Goal: Task Accomplishment & Management: Manage account settings

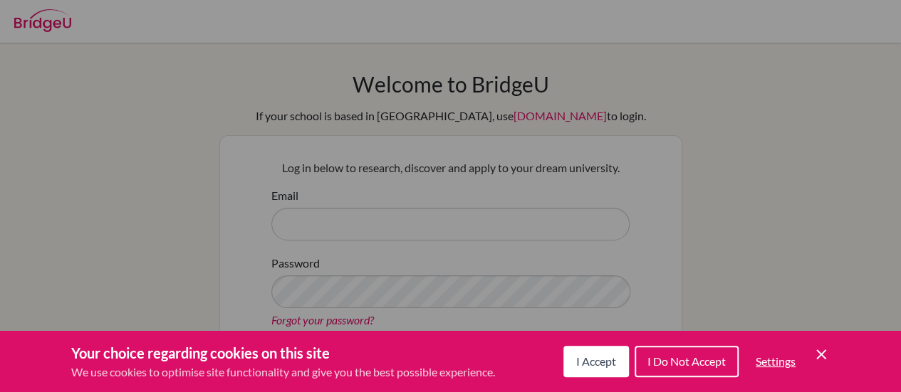
click at [376, 202] on div "Cookie Preferences" at bounding box center [450, 196] width 901 height 392
click at [588, 351] on button "I Accept" at bounding box center [596, 361] width 66 height 31
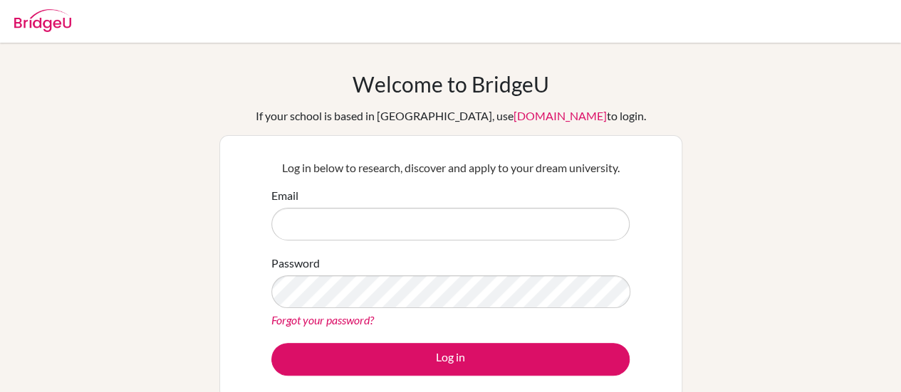
click at [435, 189] on div "Email" at bounding box center [450, 213] width 358 height 53
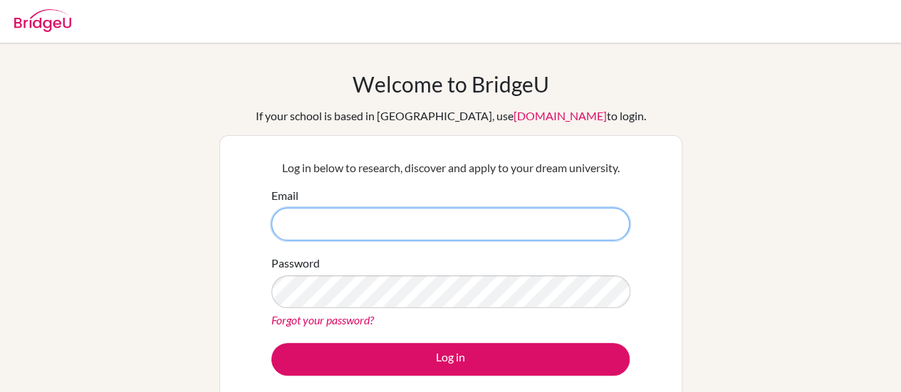
click at [352, 227] on input "Email" at bounding box center [450, 224] width 358 height 33
type input "[EMAIL_ADDRESS][DOMAIN_NAME]"
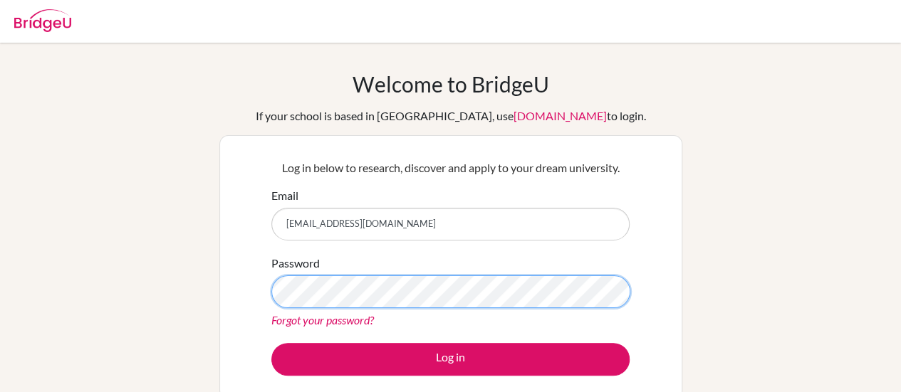
click at [271, 343] on button "Log in" at bounding box center [450, 359] width 358 height 33
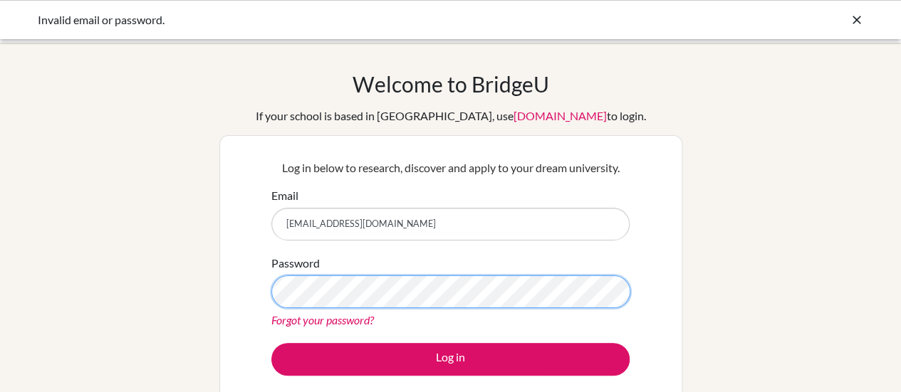
click at [271, 343] on button "Log in" at bounding box center [450, 359] width 358 height 33
